Goal: Information Seeking & Learning: Learn about a topic

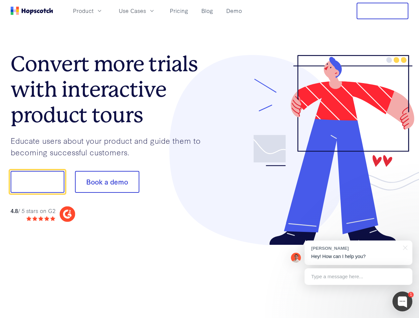
click at [210, 159] on div at bounding box center [309, 150] width 199 height 191
click at [93, 11] on span "Product" at bounding box center [83, 11] width 21 height 8
click at [146, 11] on span "Use Cases" at bounding box center [132, 11] width 27 height 8
click at [382, 11] on button "Free Trial" at bounding box center [382, 11] width 52 height 17
click at [37, 182] on button "Show me!" at bounding box center [38, 182] width 54 height 22
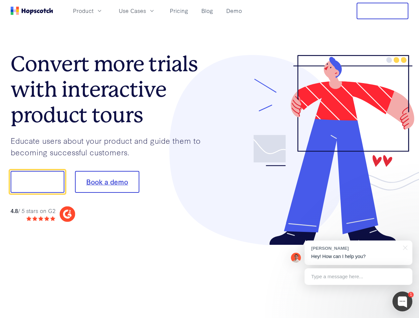
click at [107, 182] on button "Book a demo" at bounding box center [107, 182] width 64 height 22
click at [402, 302] on div at bounding box center [402, 302] width 20 height 20
click at [358, 253] on div "[PERSON_NAME] Hey! How can I help you?" at bounding box center [358, 253] width 108 height 25
click at [404, 247] on div at bounding box center [350, 181] width 124 height 221
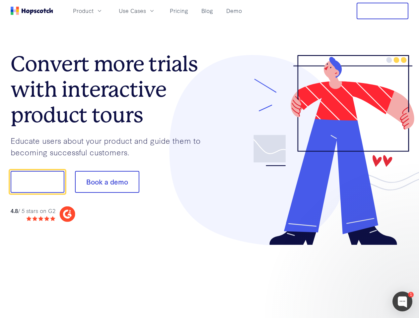
click at [358, 277] on div at bounding box center [350, 181] width 124 height 221
